Goal: Task Accomplishment & Management: Manage account settings

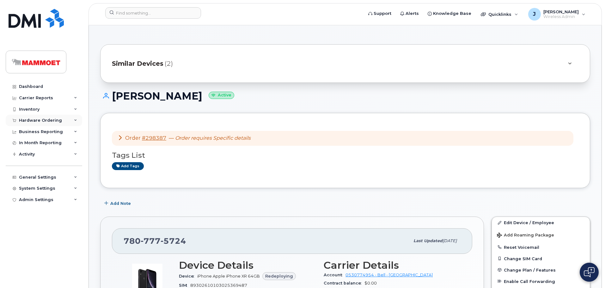
drag, startPoint x: 0, startPoint y: 0, endPoint x: 38, endPoint y: 118, distance: 124.4
click at [38, 118] on div "Hardware Ordering" at bounding box center [40, 120] width 43 height 5
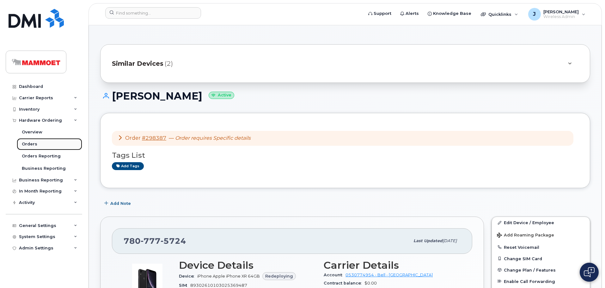
click at [34, 146] on div "Orders" at bounding box center [29, 144] width 15 height 6
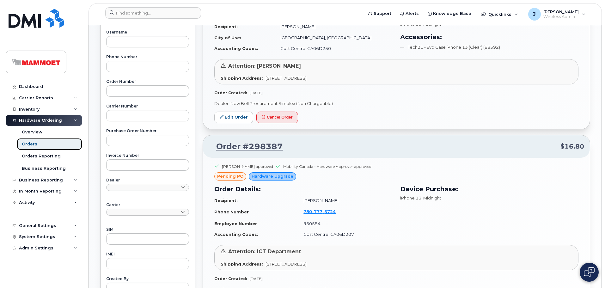
scroll to position [63, 0]
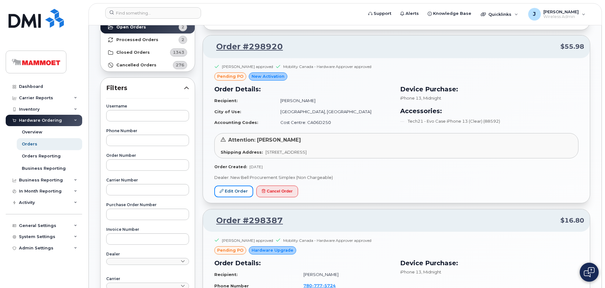
click at [243, 193] on link "Edit Order" at bounding box center [233, 191] width 39 height 12
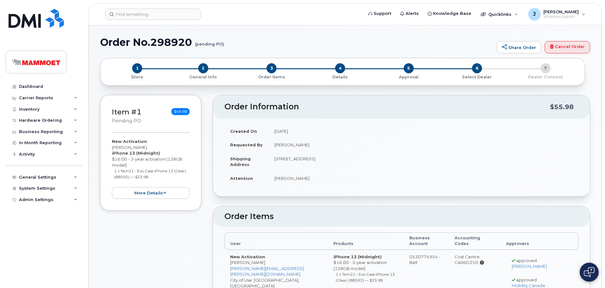
radio input "true"
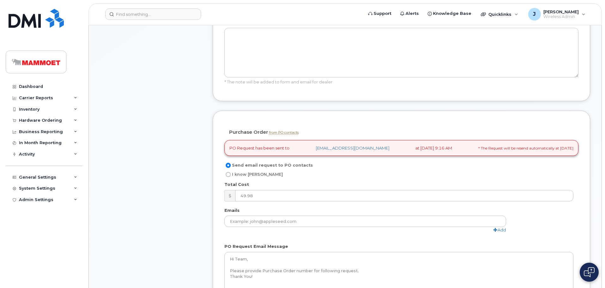
scroll to position [411, 0]
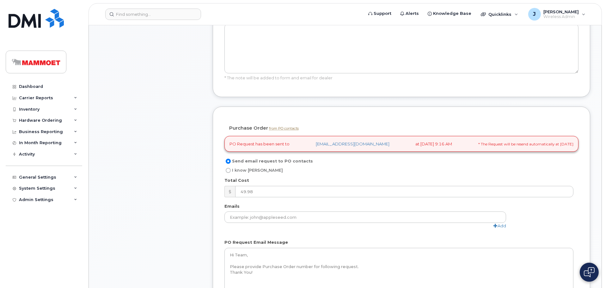
click at [228, 171] on input "I know [PERSON_NAME]" at bounding box center [228, 170] width 5 height 5
radio input "true"
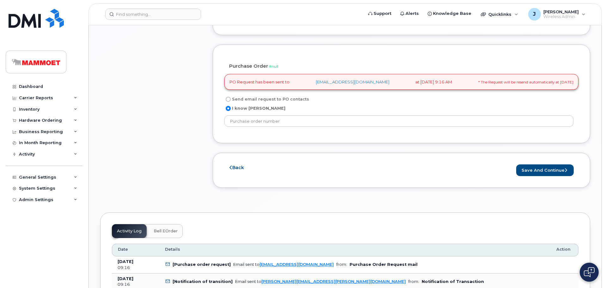
scroll to position [474, 0]
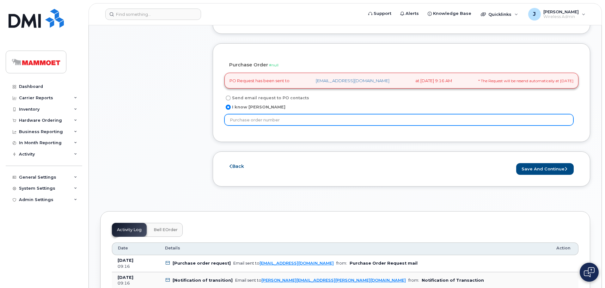
click at [250, 125] on input "text" at bounding box center [398, 119] width 349 height 11
paste input "4511908175"
type input "4511908175"
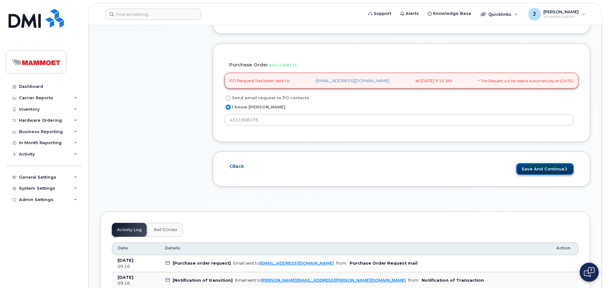
click at [531, 171] on button "Save and Continue" at bounding box center [544, 169] width 57 height 12
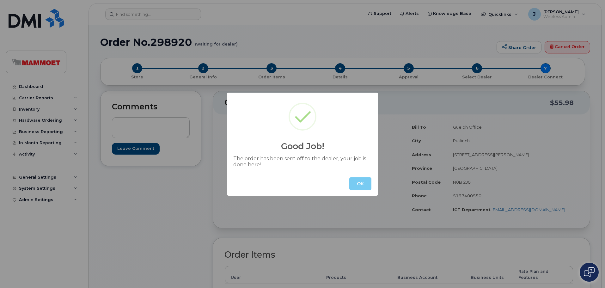
click at [359, 179] on button "OK" at bounding box center [360, 183] width 22 height 13
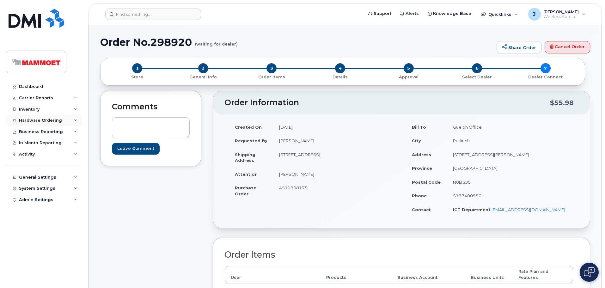
click at [32, 120] on div "Hardware Ordering" at bounding box center [40, 120] width 43 height 5
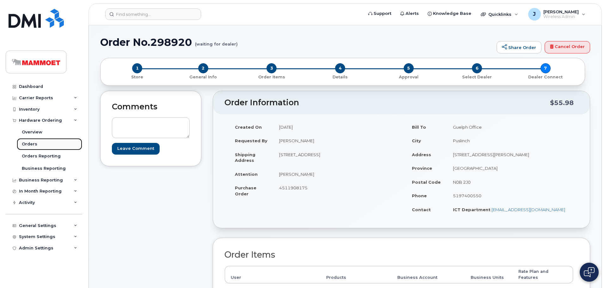
click at [33, 141] on link "Orders" at bounding box center [49, 144] width 65 height 12
